Goal: Transaction & Acquisition: Purchase product/service

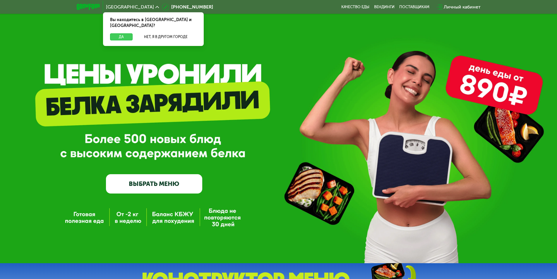
click at [128, 33] on button "Да" at bounding box center [121, 36] width 23 height 7
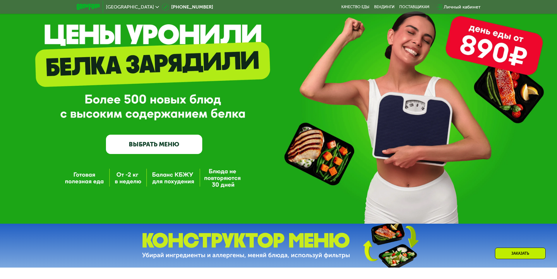
scroll to position [29, 0]
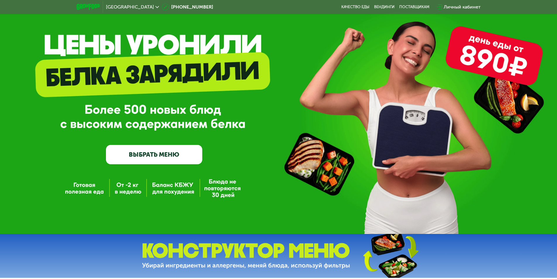
click at [146, 155] on link "ВЫБРАТЬ МЕНЮ" at bounding box center [154, 154] width 96 height 19
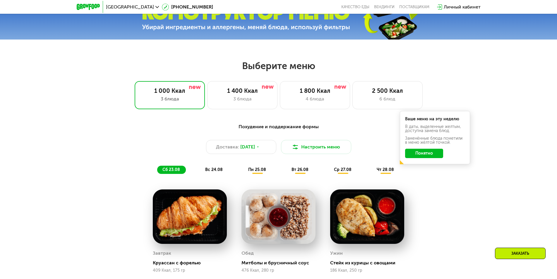
scroll to position [257, 0]
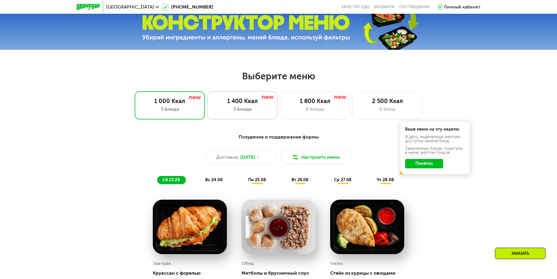
click at [242, 104] on div "1 400 Ккал" at bounding box center [242, 101] width 58 height 7
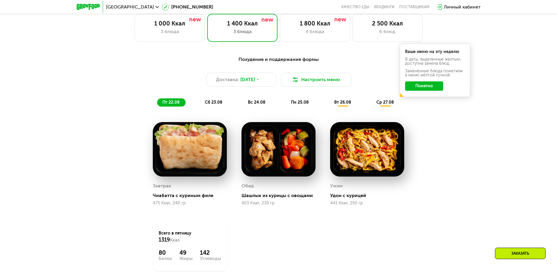
scroll to position [345, 0]
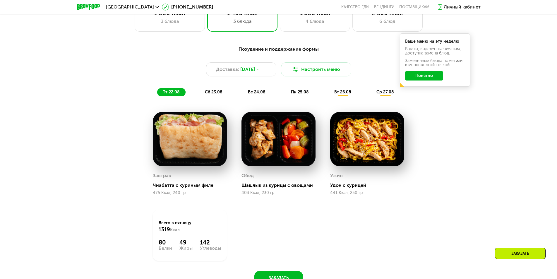
drag, startPoint x: 214, startPoint y: 93, endPoint x: 209, endPoint y: 94, distance: 5.1
click at [209, 94] on span "сб 23.08" at bounding box center [214, 92] width 18 height 5
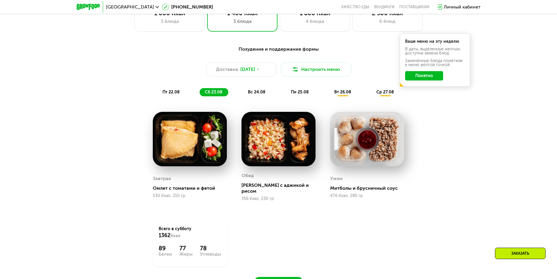
click at [258, 93] on span "вс 24.08" at bounding box center [257, 92] width 18 height 5
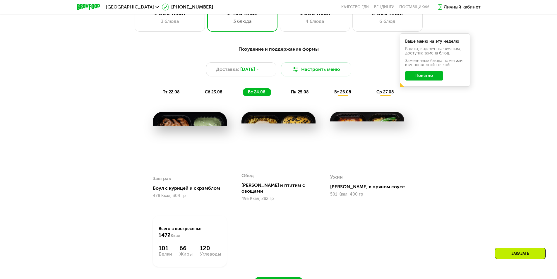
scroll to position [316, 0]
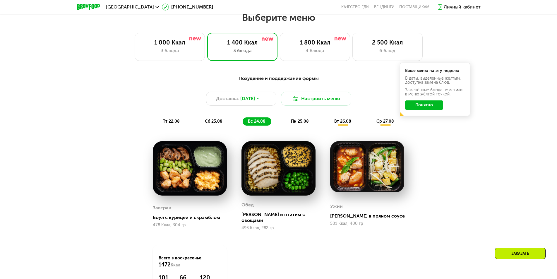
click at [434, 103] on button "Понятно" at bounding box center [424, 104] width 38 height 9
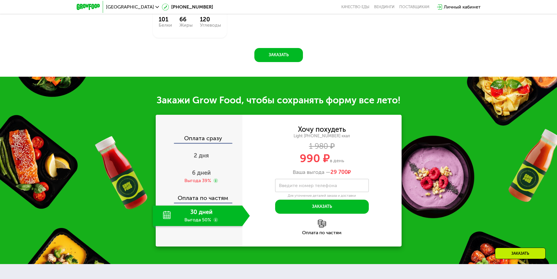
scroll to position [580, 0]
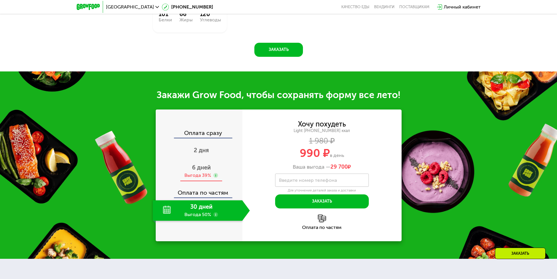
click at [206, 166] on span "6 дней" at bounding box center [201, 167] width 19 height 7
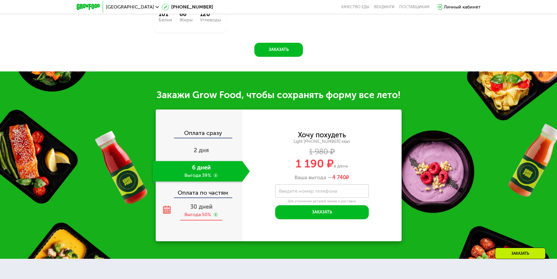
click at [207, 207] on div "30 дней Выгода 50%" at bounding box center [201, 210] width 97 height 20
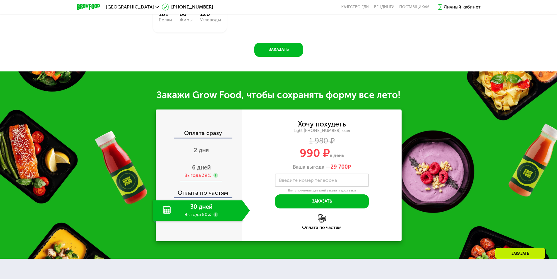
click at [198, 166] on span "6 дней" at bounding box center [201, 167] width 19 height 7
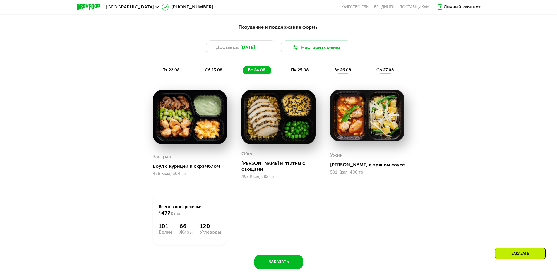
scroll to position [345, 0]
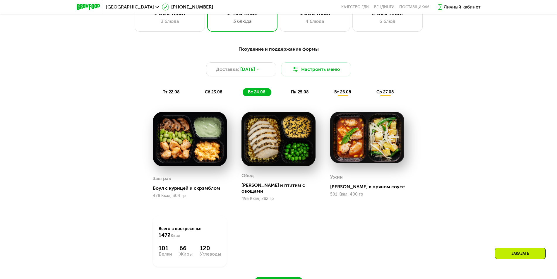
drag, startPoint x: 298, startPoint y: 94, endPoint x: 294, endPoint y: 95, distance: 4.2
click at [294, 95] on span "пн 25.08" at bounding box center [300, 92] width 18 height 5
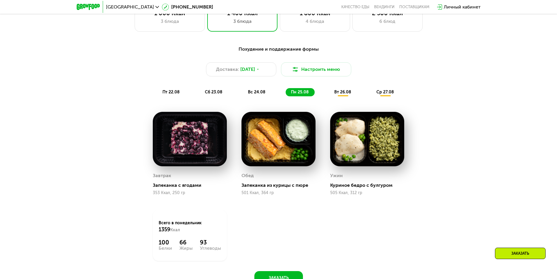
click at [341, 94] on span "вт 26.08" at bounding box center [342, 92] width 17 height 5
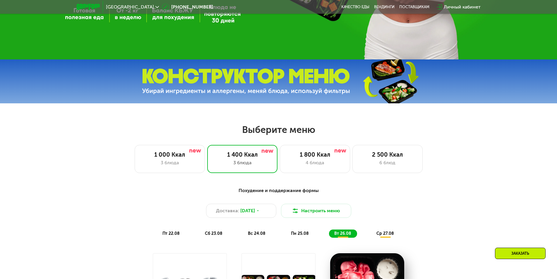
scroll to position [199, 0]
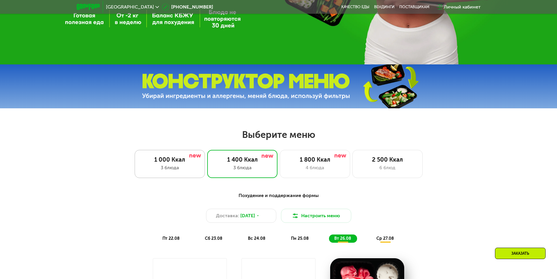
click at [173, 163] on div "1 000 Ккал" at bounding box center [170, 159] width 58 height 7
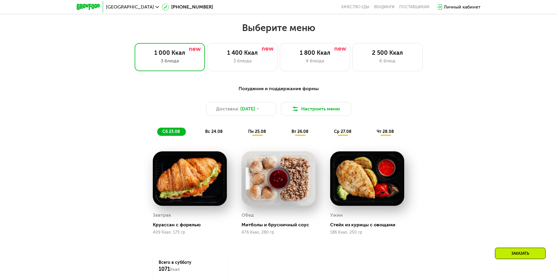
scroll to position [316, 0]
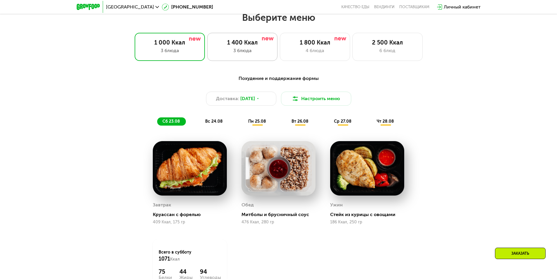
click at [235, 49] on div "3 блюда" at bounding box center [242, 50] width 58 height 7
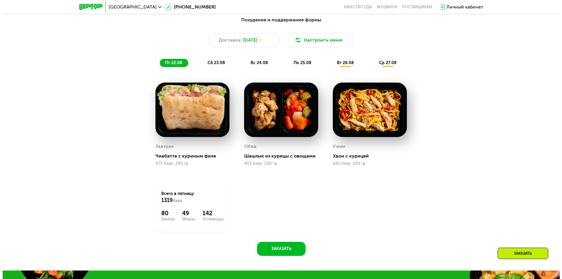
scroll to position [345, 0]
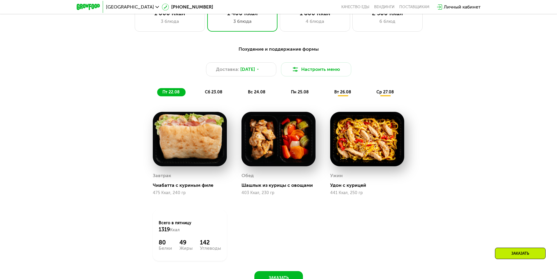
click at [300, 95] on span "пн 25.08" at bounding box center [300, 92] width 18 height 5
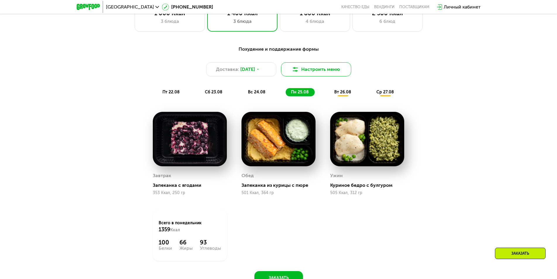
click at [311, 74] on button "Настроить меню" at bounding box center [316, 69] width 70 height 14
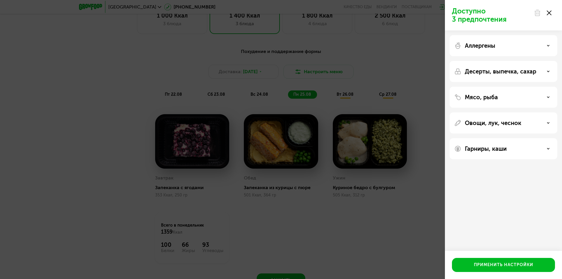
click at [548, 45] on use at bounding box center [549, 45] width 2 height 1
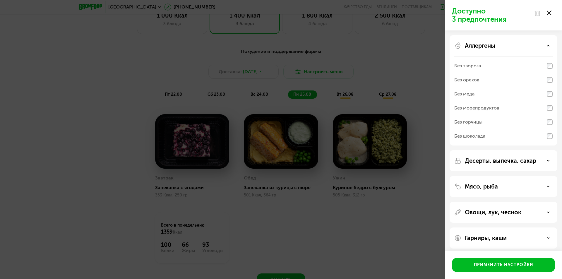
click at [548, 186] on use at bounding box center [549, 186] width 2 height 1
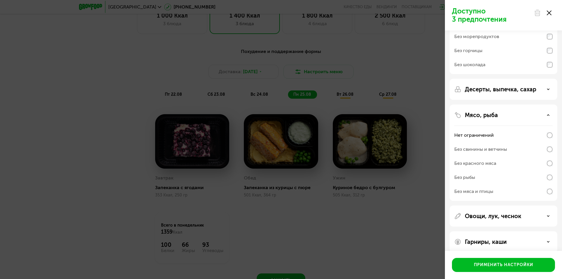
scroll to position [79, 0]
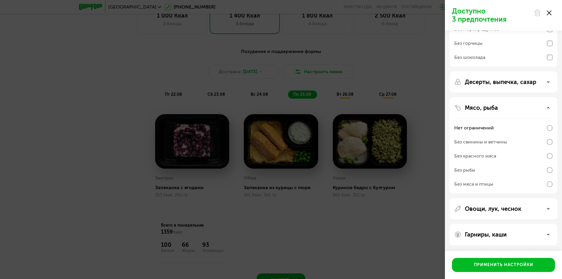
click at [548, 208] on icon at bounding box center [548, 208] width 3 height 3
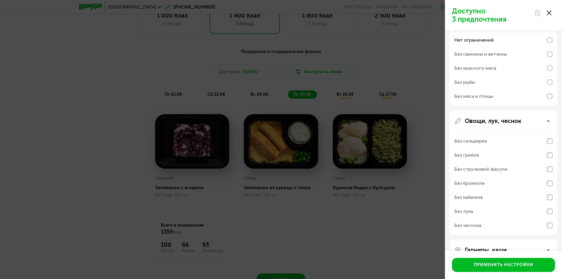
scroll to position [182, 0]
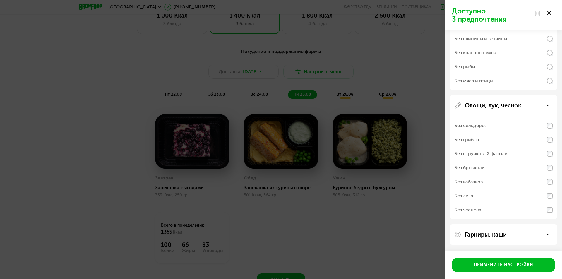
click at [548, 235] on use at bounding box center [549, 234] width 2 height 1
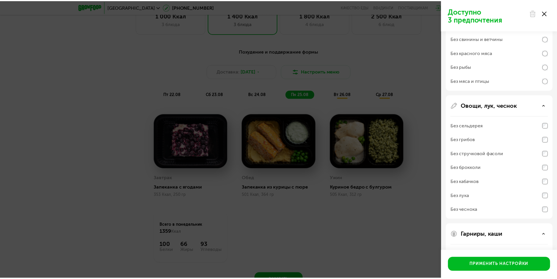
scroll to position [257, 0]
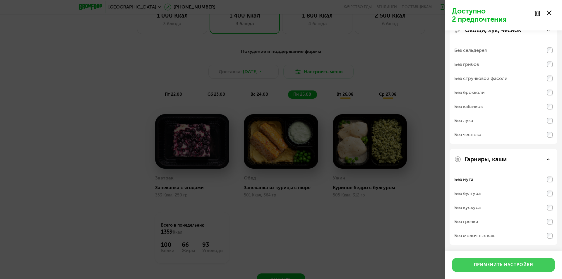
click at [525, 264] on div "Применить настройки" at bounding box center [503, 265] width 59 height 6
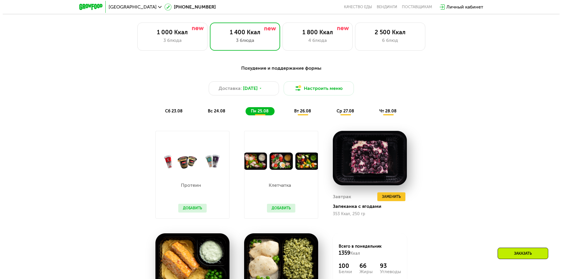
scroll to position [316, 0]
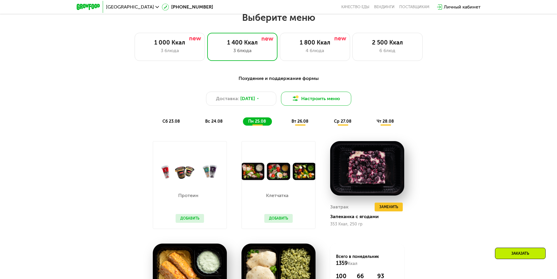
click at [311, 102] on button "Настроить меню" at bounding box center [316, 99] width 70 height 14
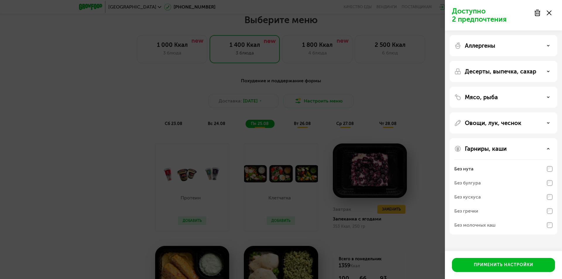
click at [548, 149] on use at bounding box center [549, 148] width 2 height 1
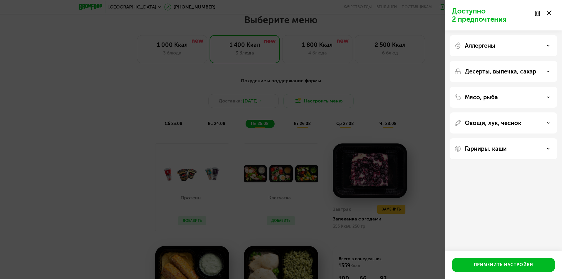
click at [546, 123] on div "Овощи, лук, чеснок" at bounding box center [503, 122] width 98 height 7
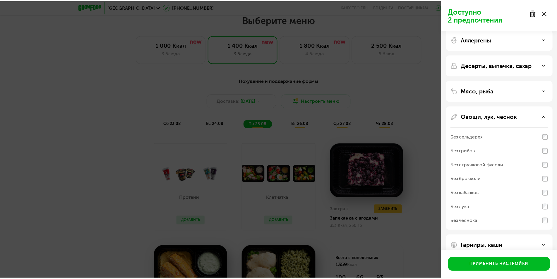
scroll to position [0, 0]
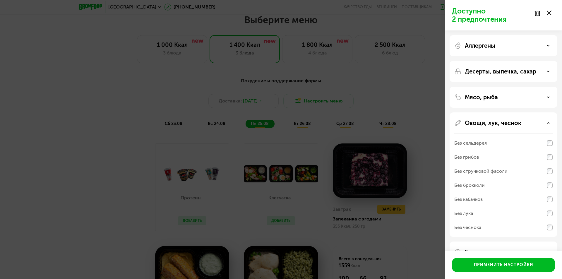
click at [548, 95] on div "Мясо, рыба" at bounding box center [503, 97] width 98 height 7
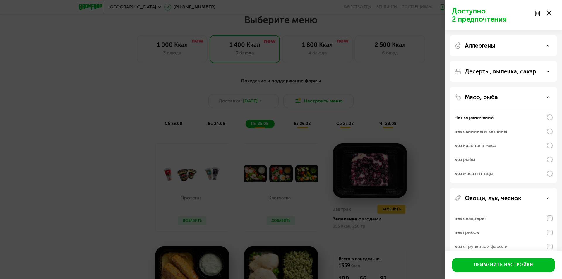
click at [546, 71] on div "Десерты, выпечка, сахар" at bounding box center [503, 71] width 98 height 7
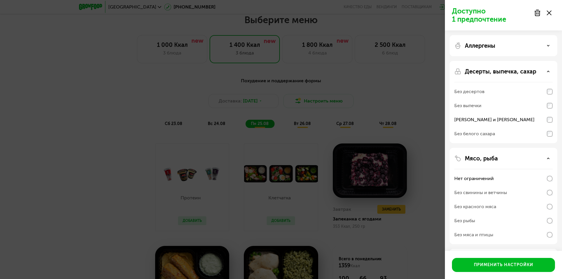
click at [547, 45] on icon at bounding box center [548, 45] width 3 height 3
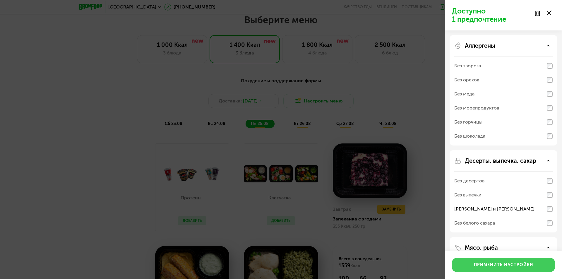
click at [505, 261] on button "Применить настройки" at bounding box center [503, 265] width 103 height 14
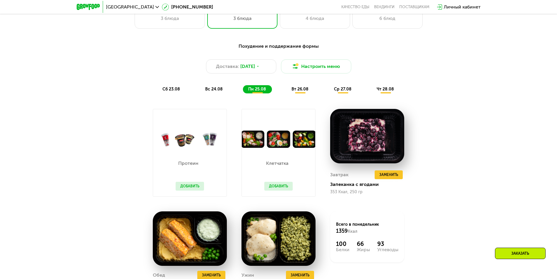
scroll to position [316, 0]
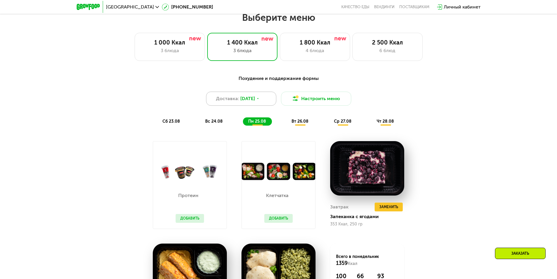
click at [260, 100] on icon at bounding box center [258, 99] width 4 height 4
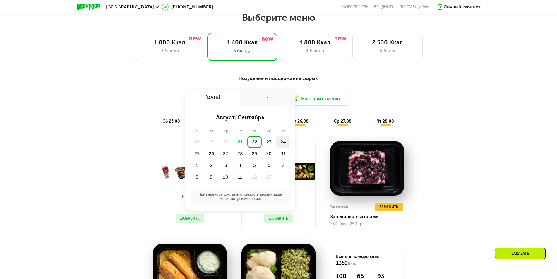
click at [204, 148] on div "24" at bounding box center [197, 154] width 14 height 12
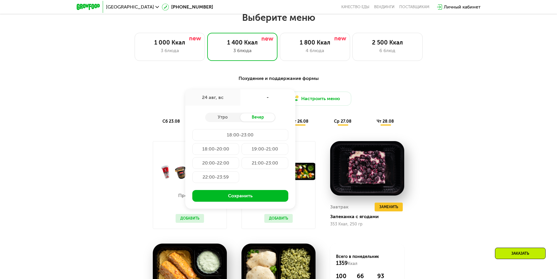
drag, startPoint x: 229, startPoint y: 166, endPoint x: 213, endPoint y: 166, distance: 15.2
click at [242, 166] on div "20:00-22:00" at bounding box center [265, 163] width 47 height 12
click at [213, 165] on div "20:00-22:00" at bounding box center [215, 163] width 47 height 12
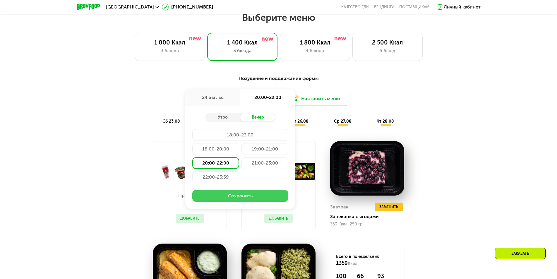
click at [231, 198] on button "Сохранить" at bounding box center [240, 196] width 96 height 12
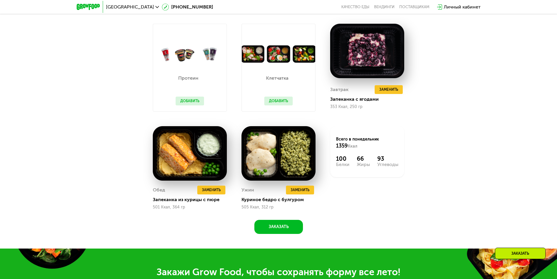
scroll to position [433, 0]
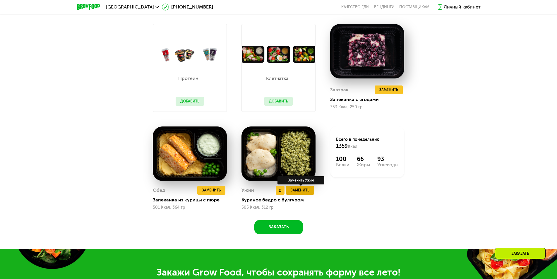
click at [299, 193] on span "Заменить" at bounding box center [300, 190] width 19 height 6
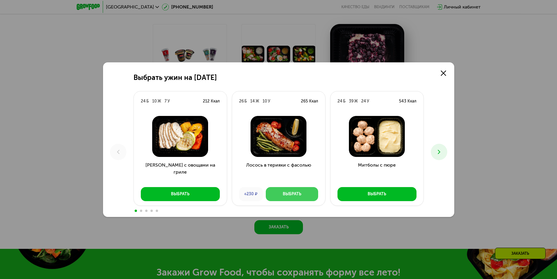
click at [293, 223] on div "Выбрать ужин на [DATE] Б 10 Ж 7 У 212 Ккал Курица с овощами на гриле Выбрать 26…" at bounding box center [278, 139] width 557 height 279
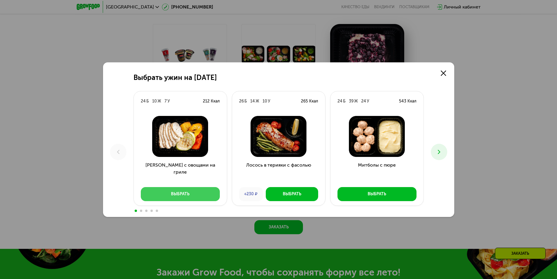
click at [197, 194] on button "Выбрать" at bounding box center [180, 194] width 79 height 14
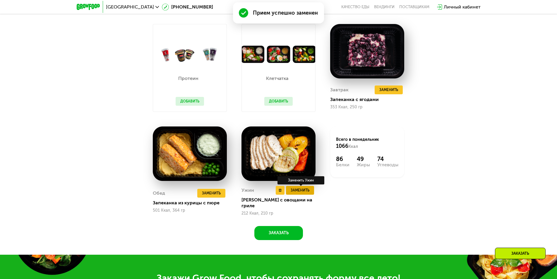
click at [308, 187] on span "Заменить" at bounding box center [300, 190] width 19 height 6
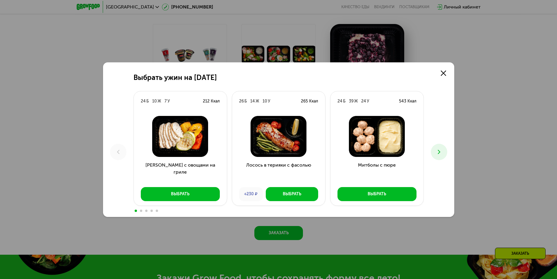
drag, startPoint x: 191, startPoint y: 193, endPoint x: 470, endPoint y: 39, distance: 318.0
drag, startPoint x: 470, startPoint y: 39, endPoint x: 174, endPoint y: 192, distance: 333.1
click at [174, 192] on div "Выбрать" at bounding box center [180, 194] width 18 height 6
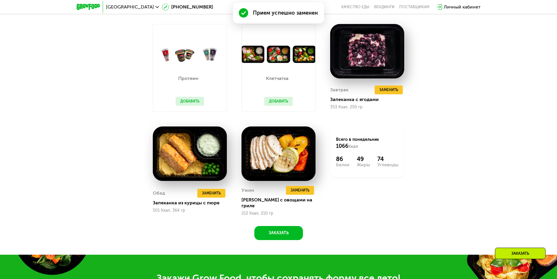
click at [174, 192] on button "Выбрать" at bounding box center [170, 200] width 87 height 16
click at [356, 195] on div "Всего в [DATE] 1066 Ккал 86 Белки 49 Жиры 74 Углеводы" at bounding box center [367, 171] width 89 height 104
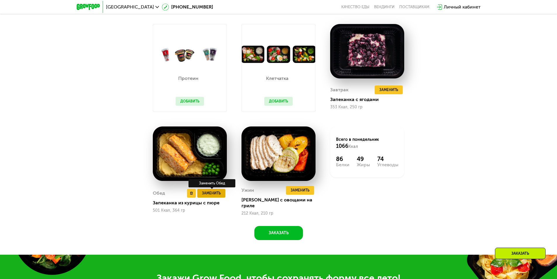
click at [211, 191] on span "Заменить" at bounding box center [211, 193] width 19 height 6
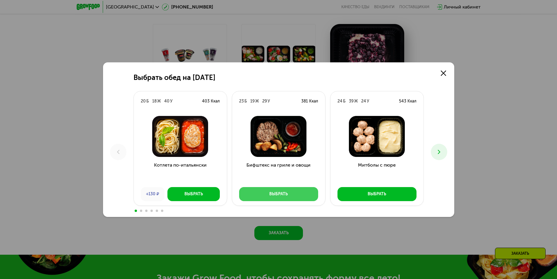
click at [288, 193] on div "Выбрать" at bounding box center [278, 194] width 18 height 6
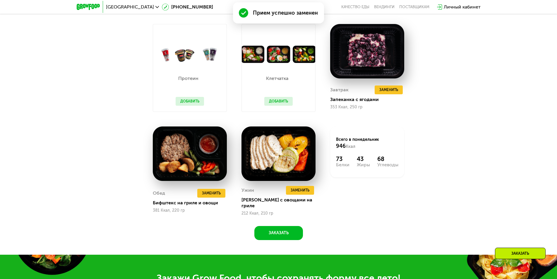
click at [366, 204] on div "Всего в [DATE] 946 Ккал 73 Белки 43 Жиры 68 Углеводы" at bounding box center [367, 171] width 89 height 104
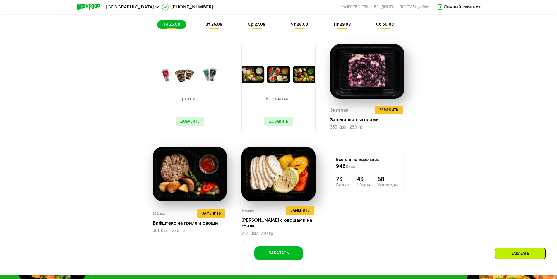
scroll to position [389, 0]
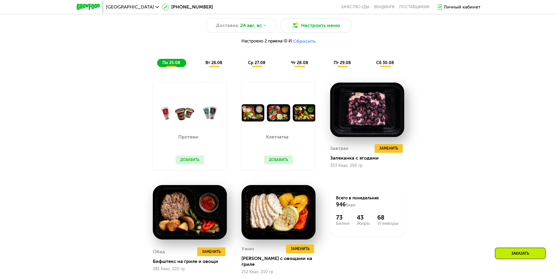
click at [308, 44] on button "Сбросить" at bounding box center [304, 41] width 22 height 6
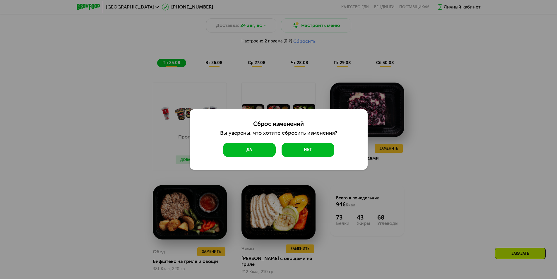
drag, startPoint x: 253, startPoint y: 146, endPoint x: 237, endPoint y: 150, distance: 15.7
click at [224, 150] on button "Да" at bounding box center [249, 150] width 53 height 14
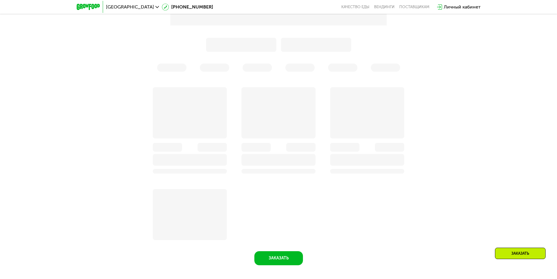
click at [160, 120] on div at bounding box center [190, 112] width 74 height 51
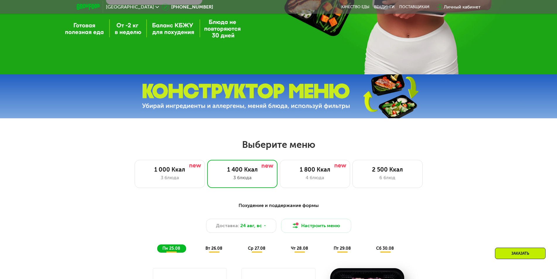
scroll to position [184, 0]
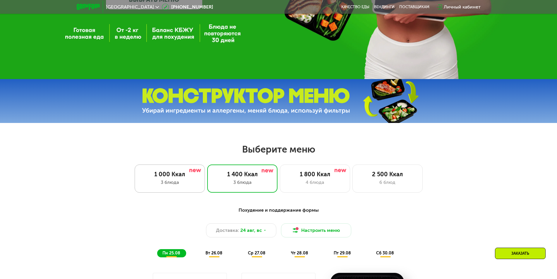
click at [180, 174] on div "1 000 Ккал" at bounding box center [170, 174] width 58 height 7
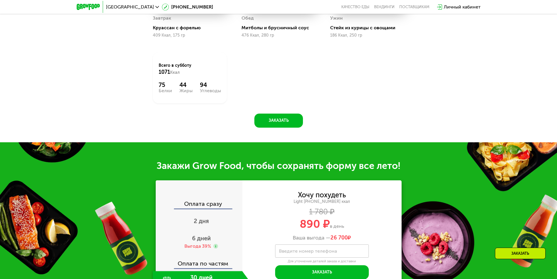
scroll to position [536, 0]
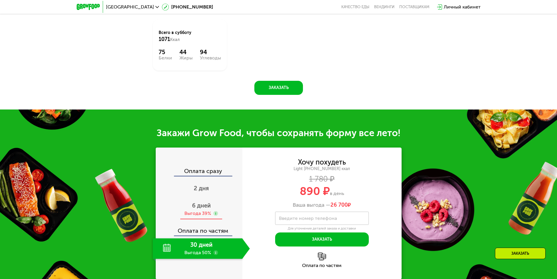
click at [199, 206] on span "6 дней" at bounding box center [201, 205] width 19 height 7
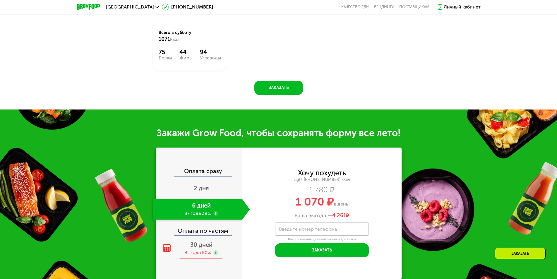
click at [194, 248] on span "30 дней" at bounding box center [201, 244] width 22 height 7
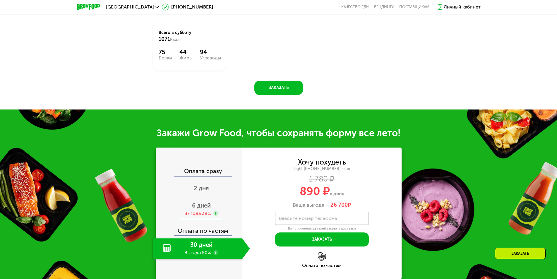
click at [198, 213] on div "Выгода 39%" at bounding box center [197, 213] width 27 height 6
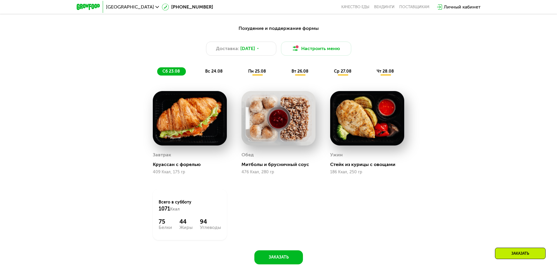
scroll to position [360, 0]
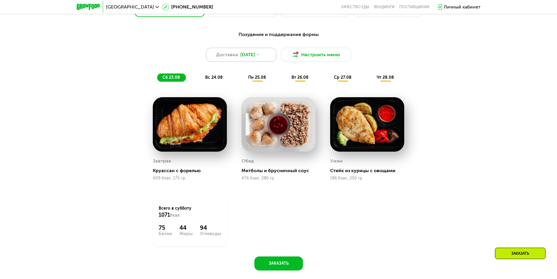
click at [246, 55] on span "[DATE]" at bounding box center [247, 54] width 15 height 7
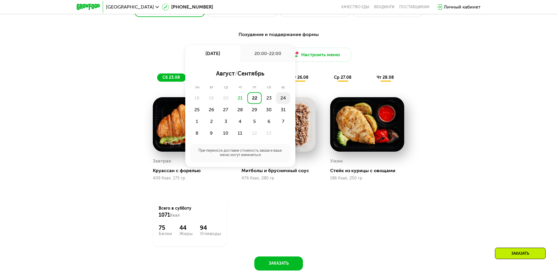
click at [204, 104] on div "24" at bounding box center [197, 110] width 14 height 12
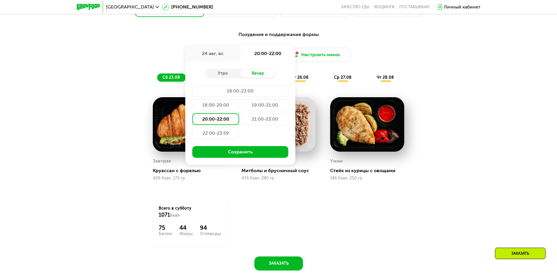
click at [218, 123] on div "20:00-22:00" at bounding box center [215, 119] width 47 height 12
click at [232, 154] on button "Сохранить" at bounding box center [240, 152] width 96 height 12
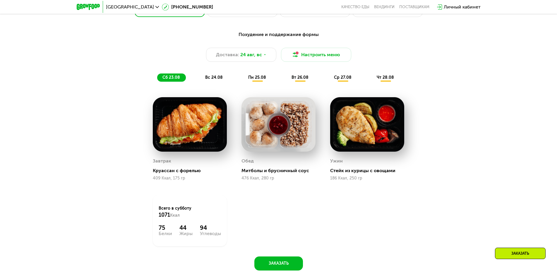
click at [239, 75] on div "Похудение и поддержание формы Доставка: [DATE] Настроить меню сб 23.08 вс 24.08…" at bounding box center [278, 56] width 347 height 51
click at [309, 58] on button "Настроить меню" at bounding box center [316, 55] width 70 height 14
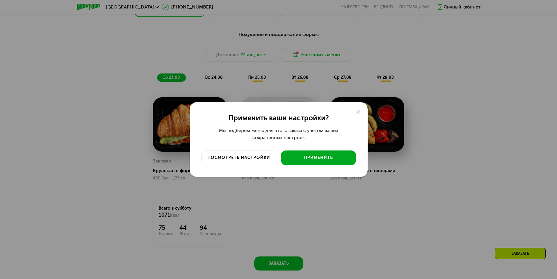
click at [295, 157] on div "Применить" at bounding box center [319, 158] width 66 height 6
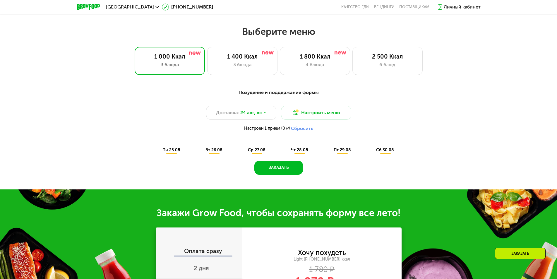
scroll to position [301, 0]
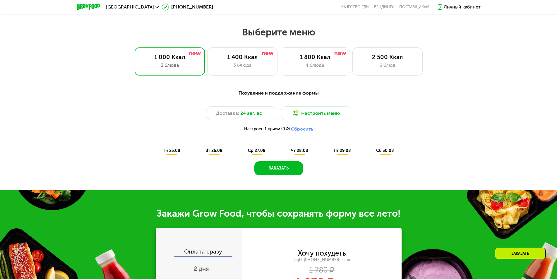
click at [300, 131] on button "Сбросить" at bounding box center [302, 129] width 22 height 6
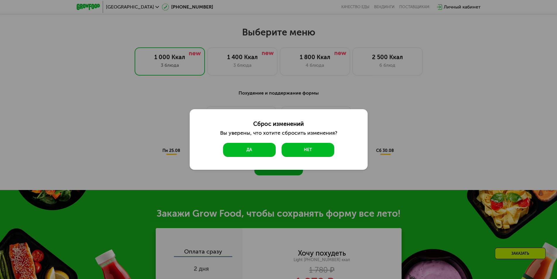
click at [254, 147] on button "Да" at bounding box center [249, 150] width 53 height 14
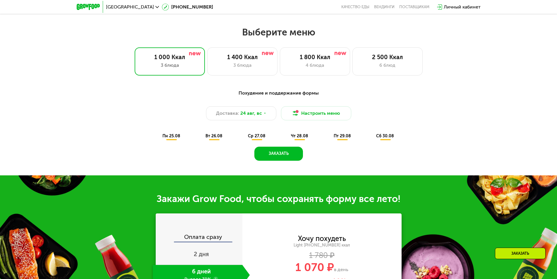
click at [168, 137] on span "пн 25.08" at bounding box center [172, 136] width 18 height 5
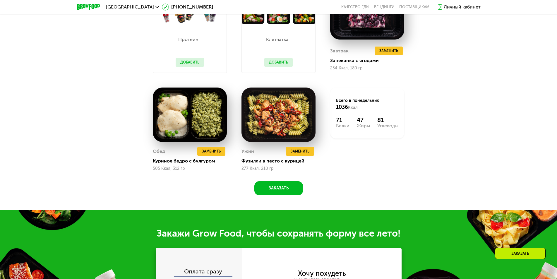
scroll to position [477, 0]
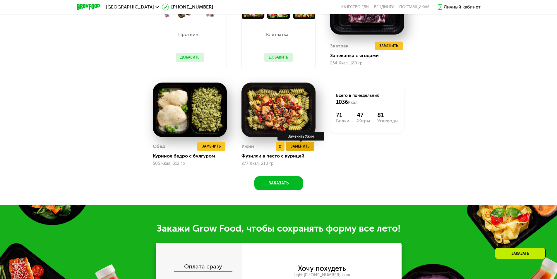
click at [309, 148] on span "Заменить" at bounding box center [300, 146] width 19 height 6
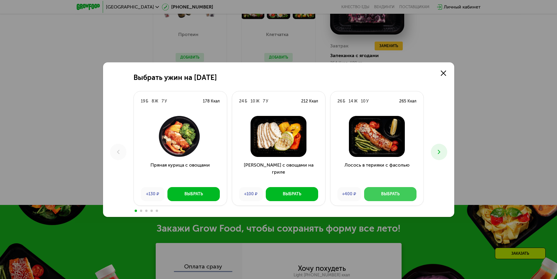
click at [383, 195] on div "Выбрать" at bounding box center [390, 194] width 18 height 6
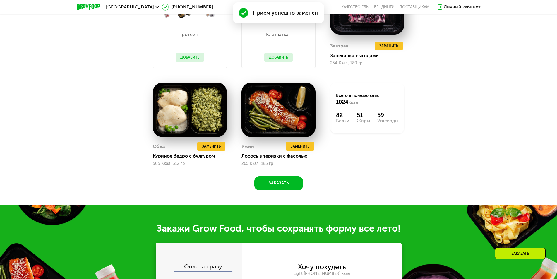
click at [339, 162] on div "Всего в [DATE] 1024 Ккал 82 Белки 51 Жиры 59 Углеводы" at bounding box center [367, 124] width 89 height 98
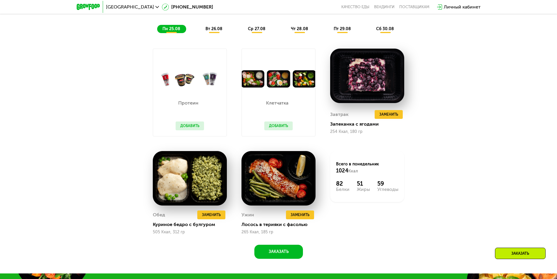
scroll to position [404, 0]
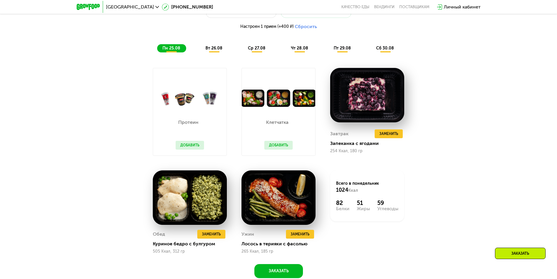
click at [216, 50] on span "вт 26.08" at bounding box center [214, 48] width 17 height 5
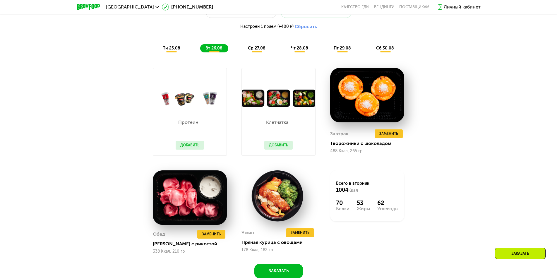
scroll to position [462, 0]
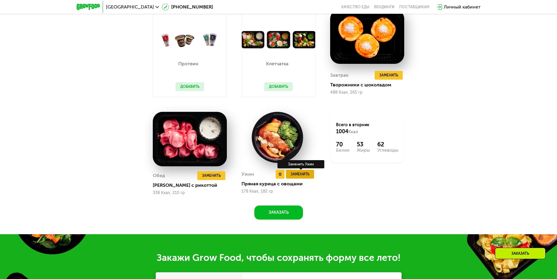
click at [308, 174] on span "Заменить" at bounding box center [300, 174] width 19 height 6
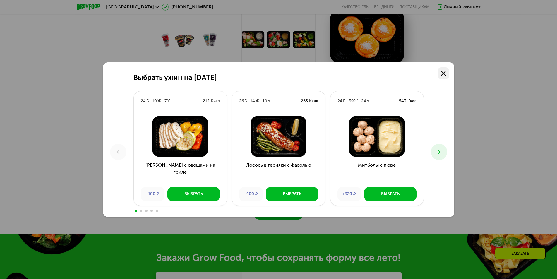
click at [445, 71] on icon at bounding box center [443, 73] width 5 height 5
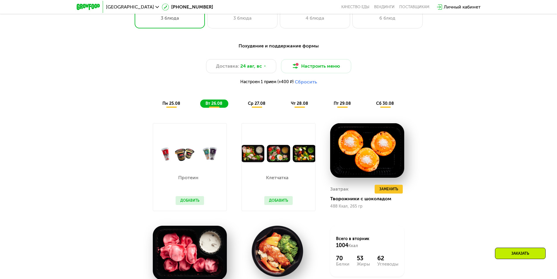
scroll to position [345, 0]
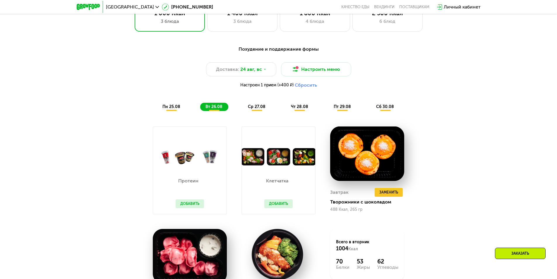
click at [257, 109] on span "ср 27.08" at bounding box center [257, 106] width 18 height 5
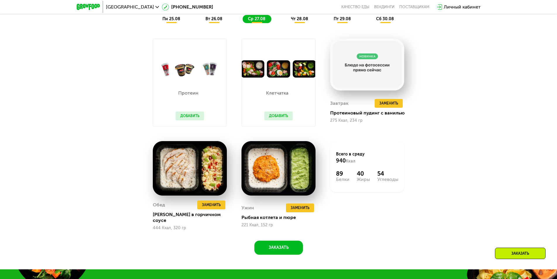
scroll to position [404, 0]
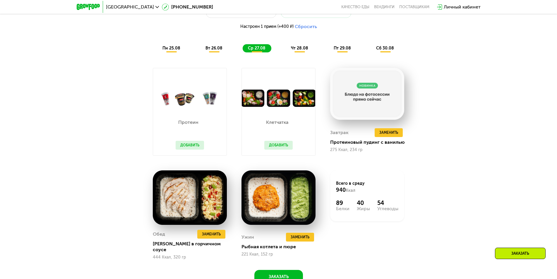
click at [301, 49] on span "чт 28.08" at bounding box center [299, 48] width 17 height 5
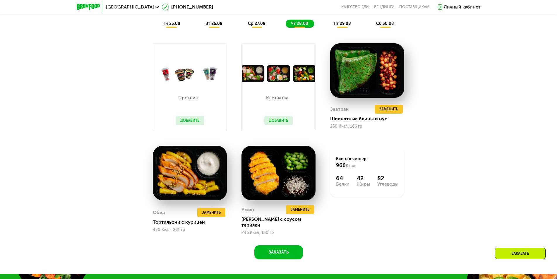
scroll to position [462, 0]
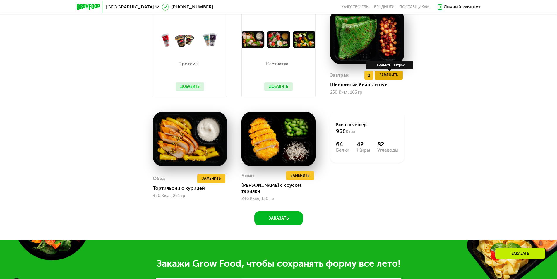
click at [380, 78] on span "Заменить" at bounding box center [389, 75] width 19 height 6
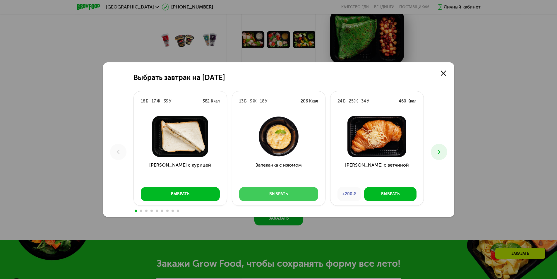
click at [293, 194] on button "Выбрать" at bounding box center [278, 194] width 79 height 14
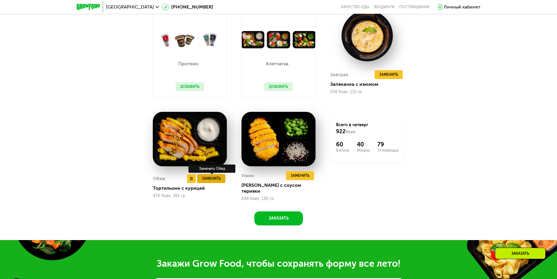
click at [216, 177] on span "Заменить" at bounding box center [211, 179] width 19 height 6
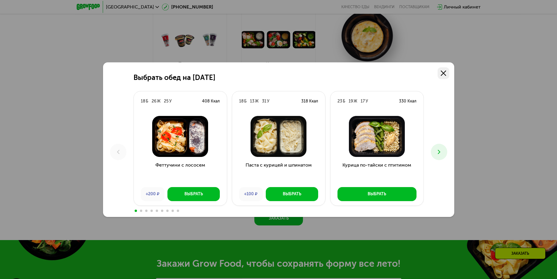
click at [444, 73] on use at bounding box center [443, 73] width 5 height 5
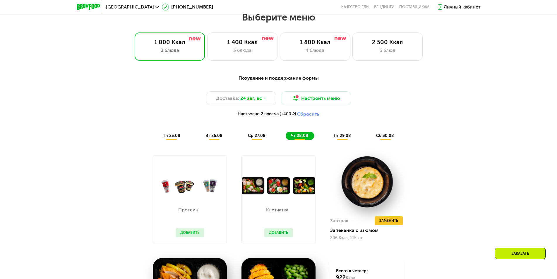
scroll to position [316, 0]
click at [346, 138] on span "пт 29.08" at bounding box center [342, 136] width 17 height 5
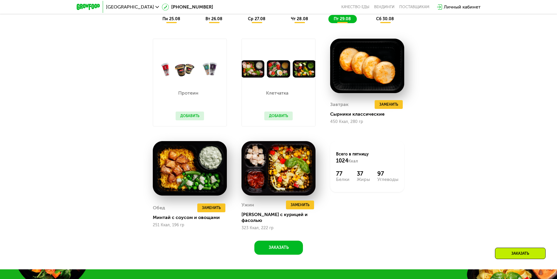
scroll to position [462, 0]
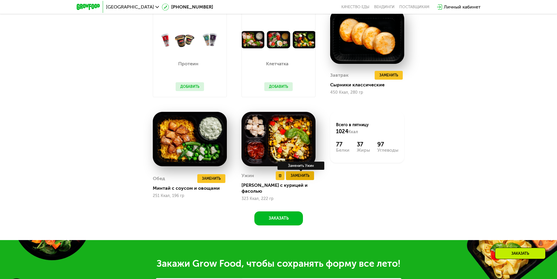
click at [296, 179] on span "Заменить" at bounding box center [300, 176] width 19 height 6
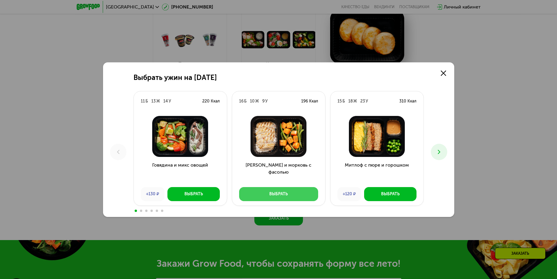
click at [267, 195] on button "Выбрать" at bounding box center [278, 194] width 79 height 14
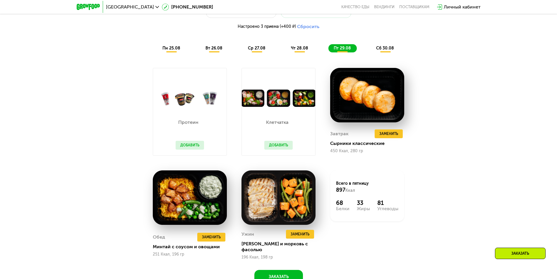
scroll to position [375, 0]
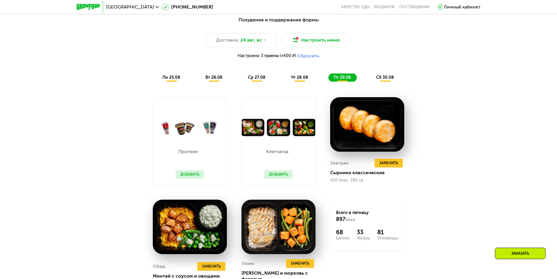
click at [388, 79] on span "сб 30.08" at bounding box center [385, 77] width 18 height 5
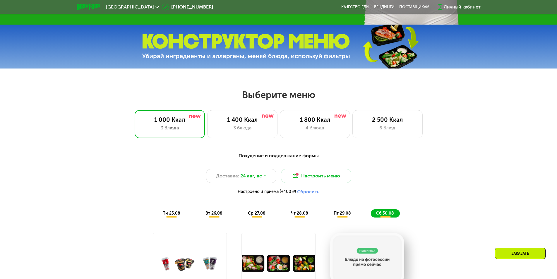
scroll to position [228, 0]
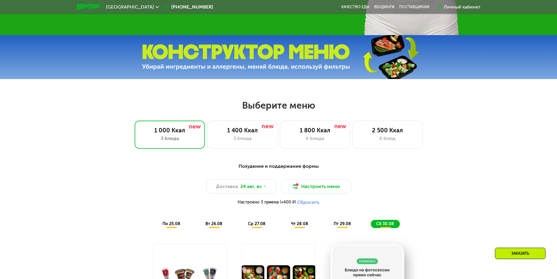
click at [312, 204] on button "Сбросить" at bounding box center [308, 202] width 22 height 6
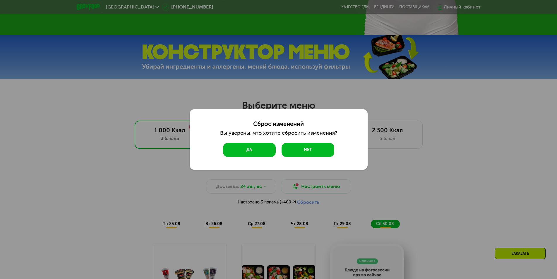
click at [263, 150] on button "Да" at bounding box center [249, 150] width 53 height 14
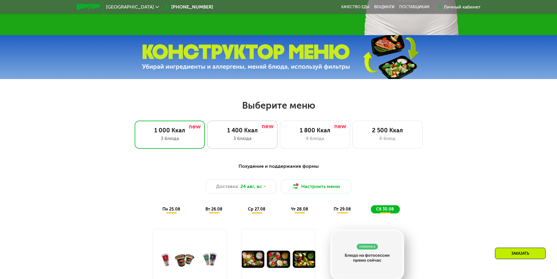
click at [236, 134] on div "1 400 Ккал" at bounding box center [242, 130] width 58 height 7
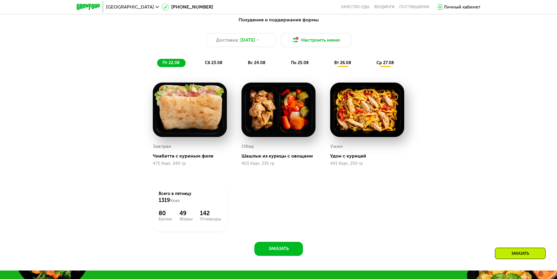
scroll to position [345, 0]
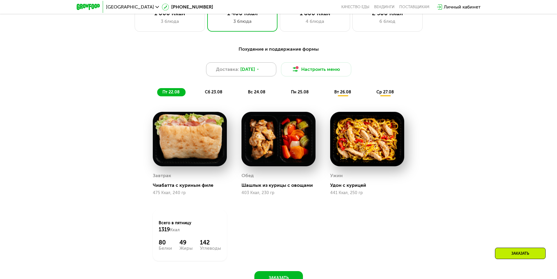
click at [262, 72] on div "Доставка: [DATE]" at bounding box center [241, 69] width 70 height 14
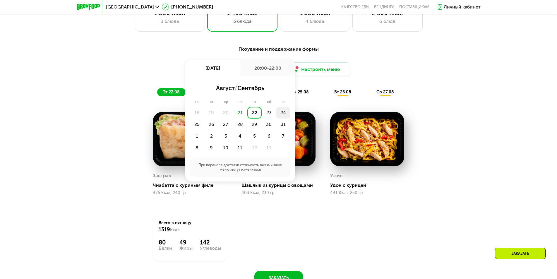
click at [204, 119] on div "24" at bounding box center [197, 125] width 14 height 12
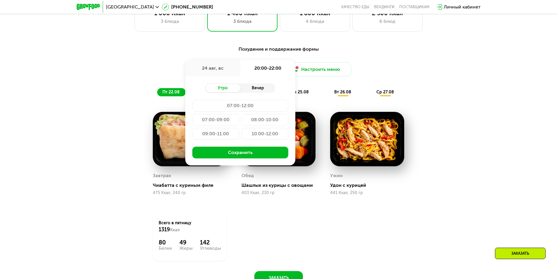
click at [254, 90] on div "Вечер" at bounding box center [257, 88] width 35 height 8
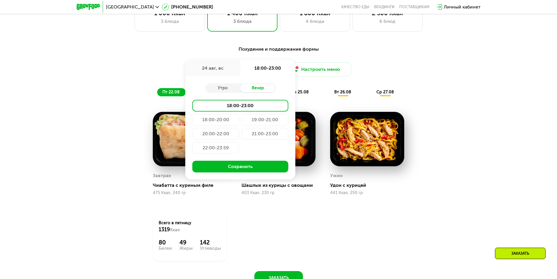
click at [242, 135] on div "20:00-22:00" at bounding box center [265, 134] width 47 height 12
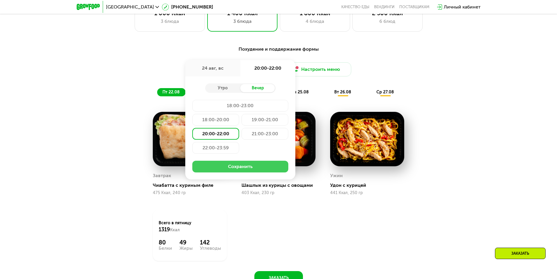
click at [231, 168] on button "Сохранить" at bounding box center [240, 167] width 96 height 12
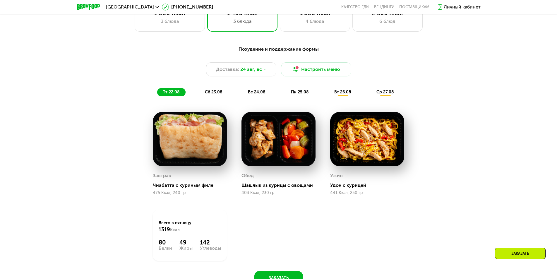
click at [0, 0] on div "Завтрак Чиабатта с куриным филе 475 Ккал, 240 гр Обед Шашлык из курицы с овощам…" at bounding box center [0, 0] width 0 height 0
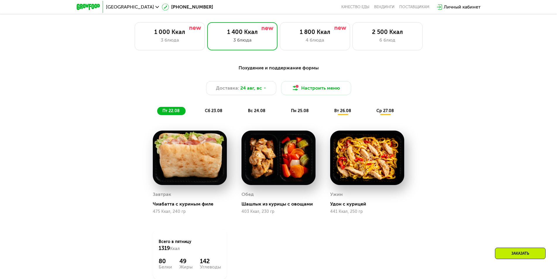
scroll to position [316, 0]
